Goal: Task Accomplishment & Management: Manage account settings

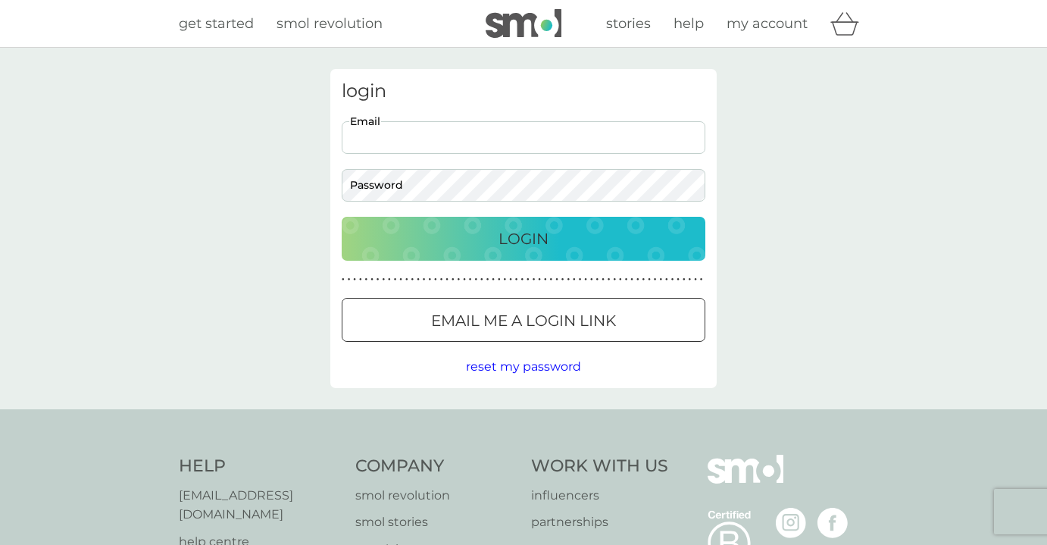
type input "[EMAIL_ADDRESS][DOMAIN_NAME]"
click at [524, 238] on button "Login" at bounding box center [524, 239] width 364 height 44
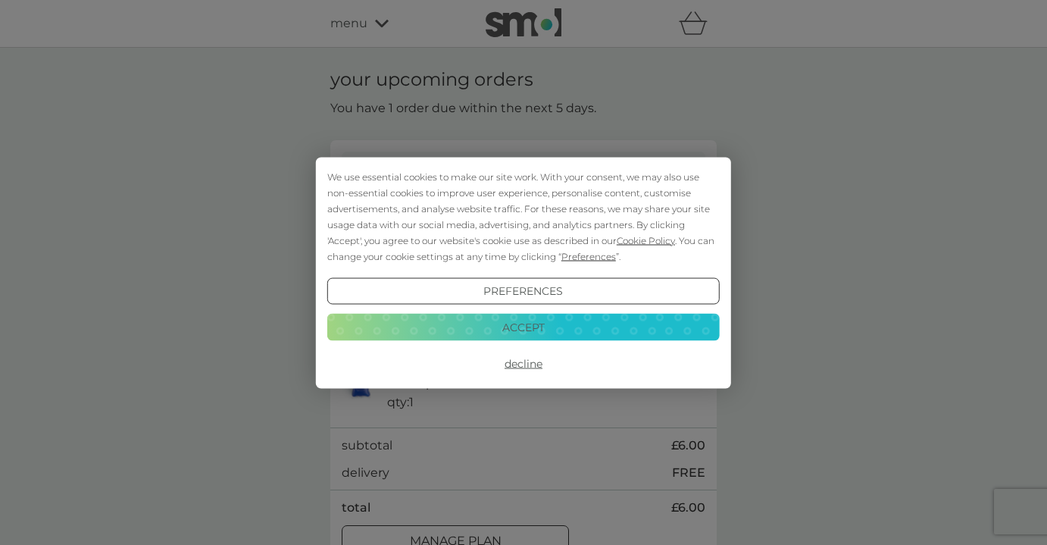
click at [527, 333] on button "Accept" at bounding box center [523, 327] width 392 height 27
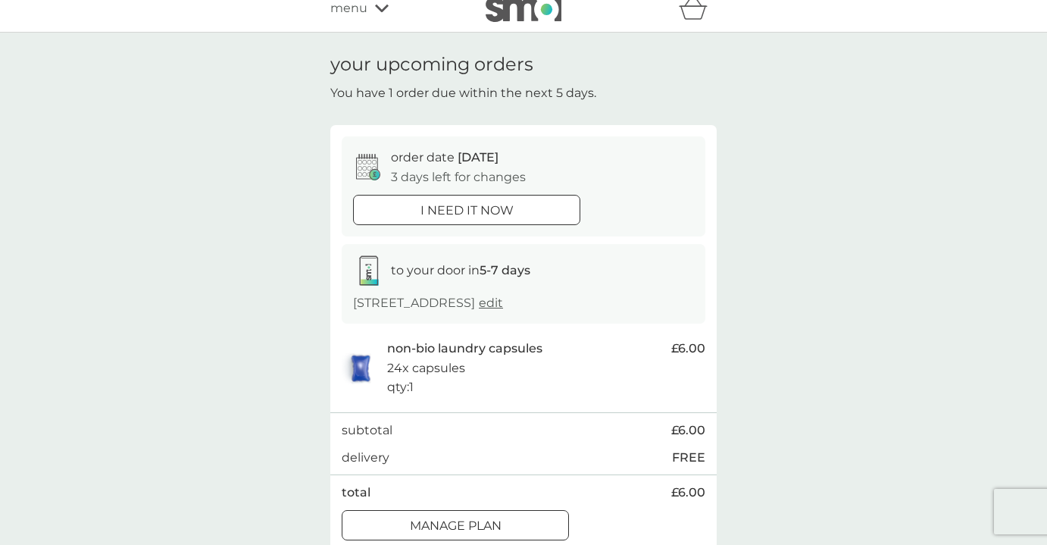
scroll to position [14, 0]
click at [474, 208] on div at bounding box center [466, 212] width 55 height 16
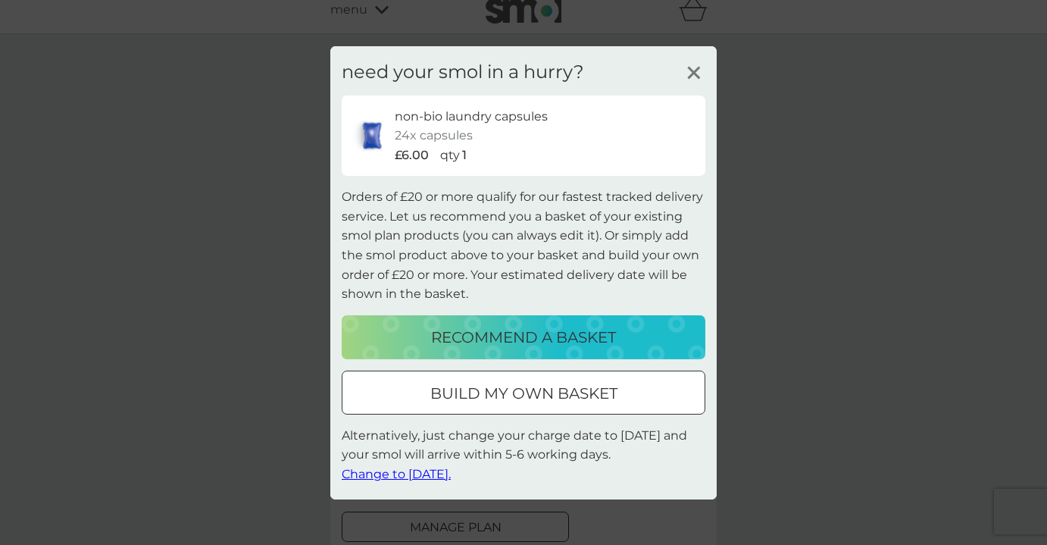
click at [397, 474] on span "Change to tomorrow." at bounding box center [396, 474] width 109 height 14
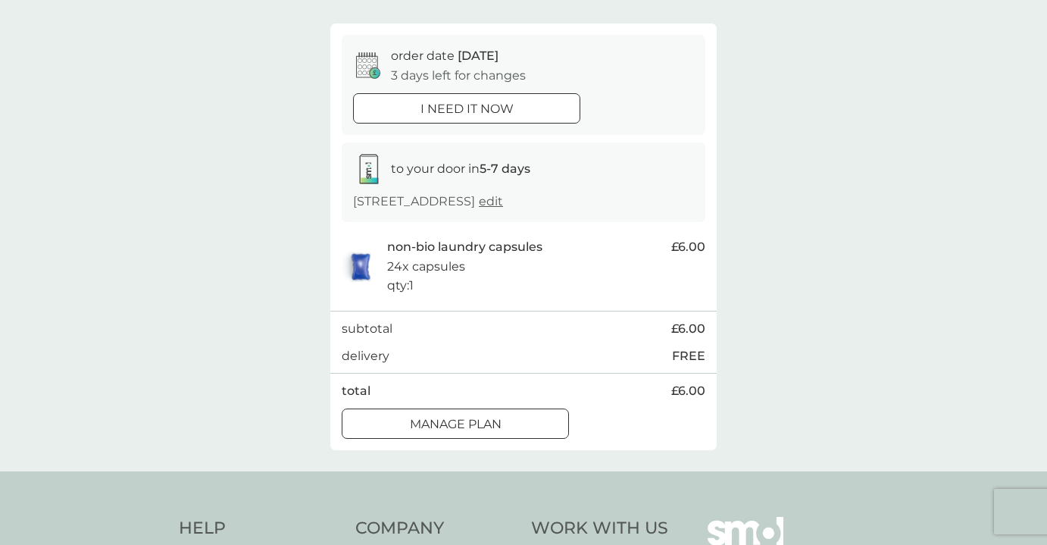
scroll to position [118, 0]
click at [447, 417] on div at bounding box center [455, 422] width 55 height 16
